Goal: Information Seeking & Learning: Understand process/instructions

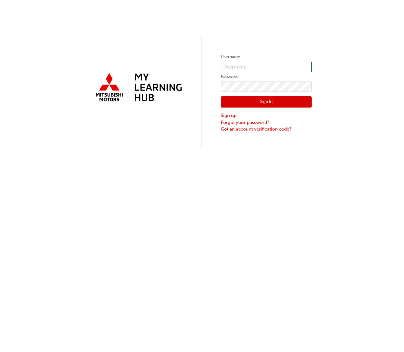
type input "0005895546"
click at [256, 63] on input "0005895546" at bounding box center [266, 67] width 91 height 10
click at [231, 99] on button "Sign In" at bounding box center [266, 102] width 91 height 12
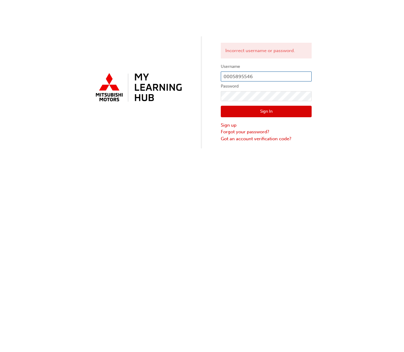
click at [271, 74] on input "0005895546" at bounding box center [266, 76] width 91 height 10
type input "marketing@turnbullmotors.com.au"
click button "Sign In" at bounding box center [266, 112] width 91 height 12
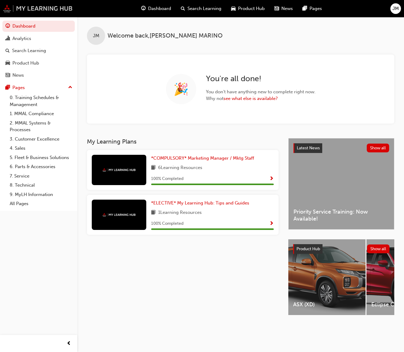
click at [41, 5] on img at bounding box center [38, 9] width 70 height 8
click at [33, 37] on div "Analytics" at bounding box center [38, 39] width 66 height 8
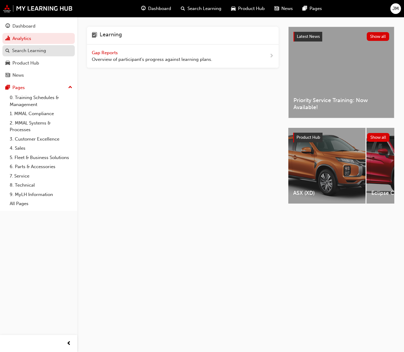
click at [39, 51] on div "Search Learning" at bounding box center [29, 50] width 34 height 7
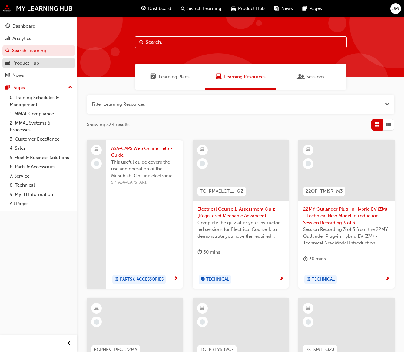
click at [35, 64] on div "Product Hub" at bounding box center [25, 63] width 27 height 7
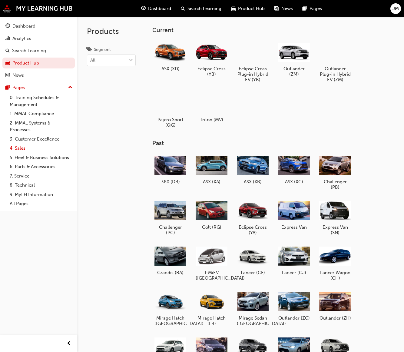
click at [21, 148] on link "4. Sales" at bounding box center [40, 147] width 67 height 9
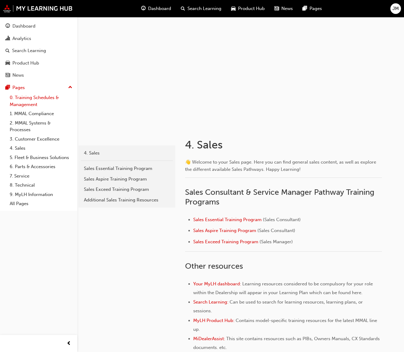
click at [16, 103] on link "0. Training Schedules & Management" at bounding box center [40, 101] width 67 height 16
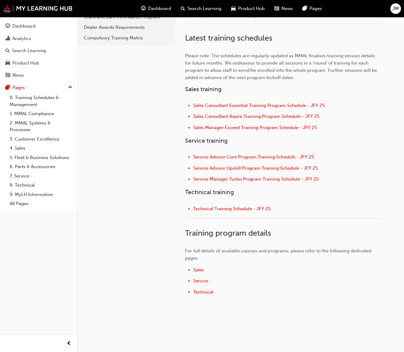
scroll to position [195, 0]
